Goal: Task Accomplishment & Management: Manage account settings

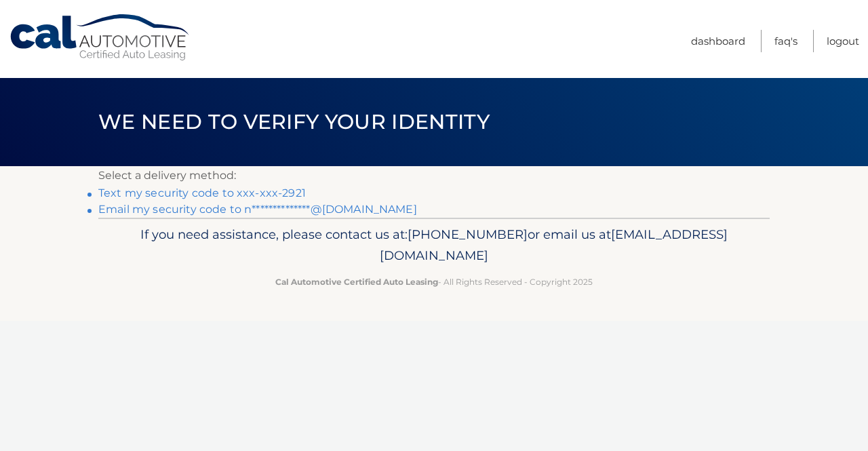
click at [277, 197] on link "Text my security code to xxx-xxx-2921" at bounding box center [201, 192] width 207 height 13
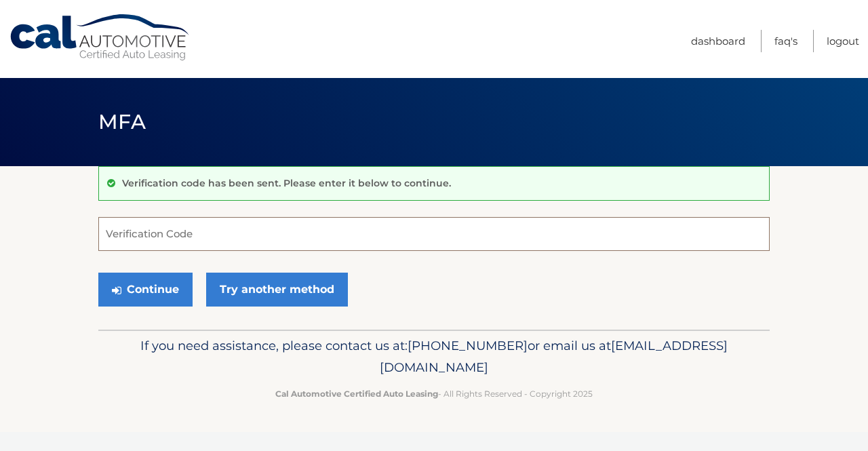
click at [275, 227] on input "Verification Code" at bounding box center [433, 234] width 671 height 34
type input "629703"
click at [98, 273] on button "Continue" at bounding box center [145, 290] width 94 height 34
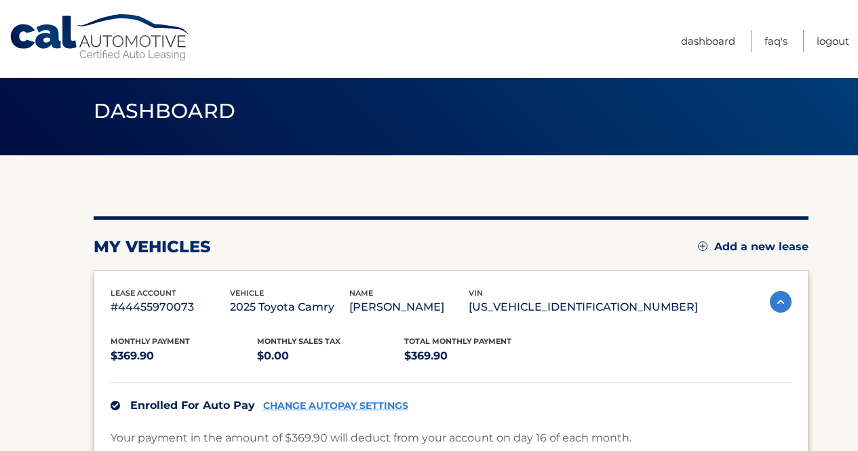
scroll to position [9, 0]
